Goal: Find specific page/section: Find specific page/section

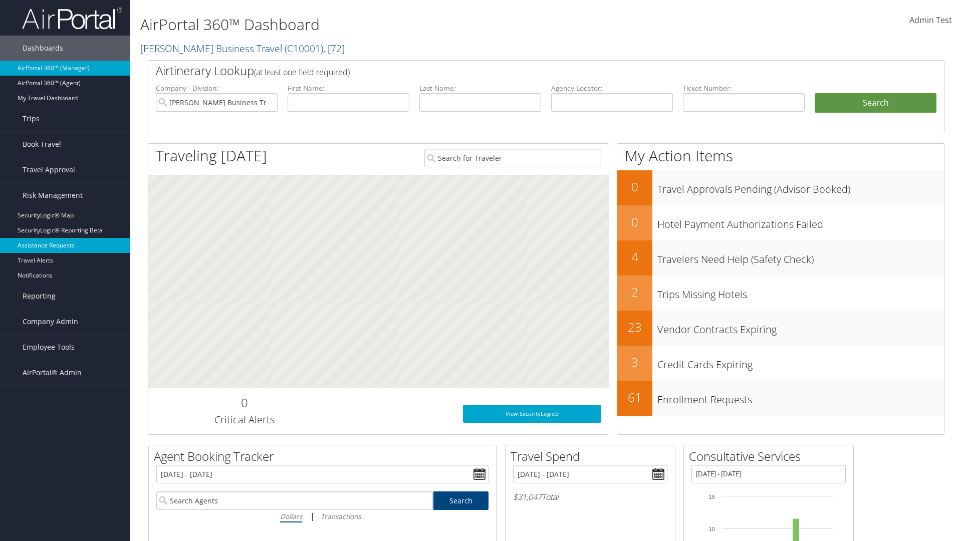
click at [65, 246] on link "Assistance Requests" at bounding box center [65, 245] width 130 height 15
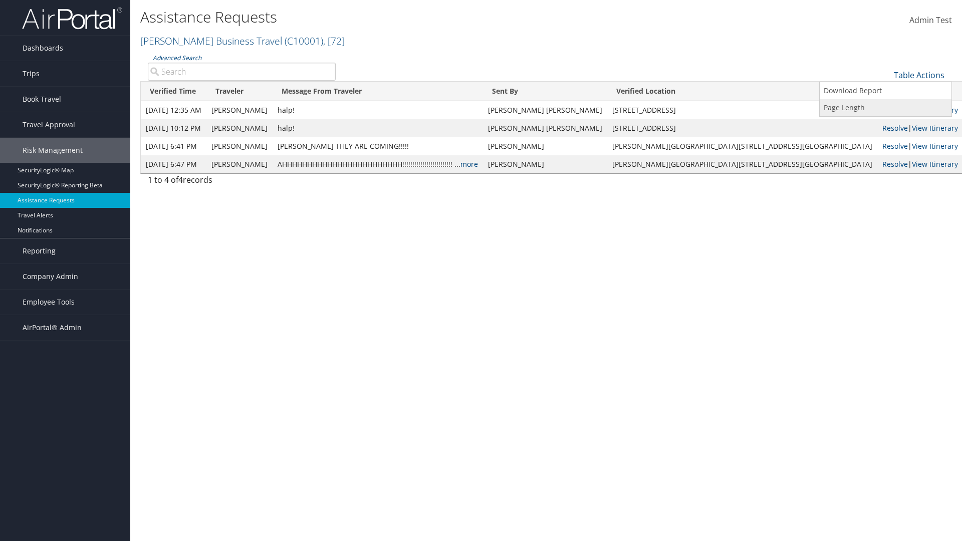
click at [886, 107] on link "Page Length" at bounding box center [886, 107] width 132 height 17
